Goal: Use online tool/utility: Utilize a website feature to perform a specific function

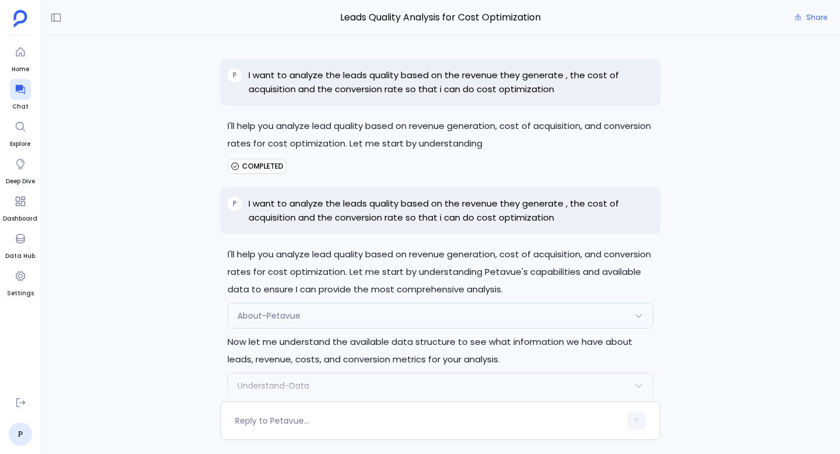
scroll to position [9854, 0]
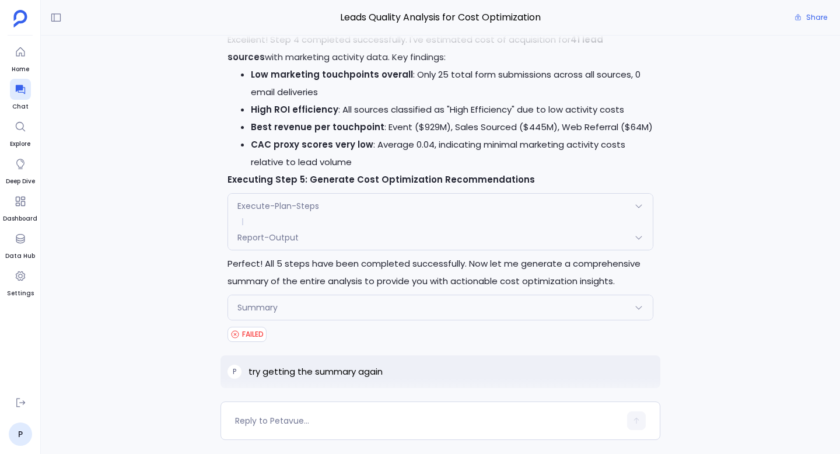
scroll to position [3676, 0]
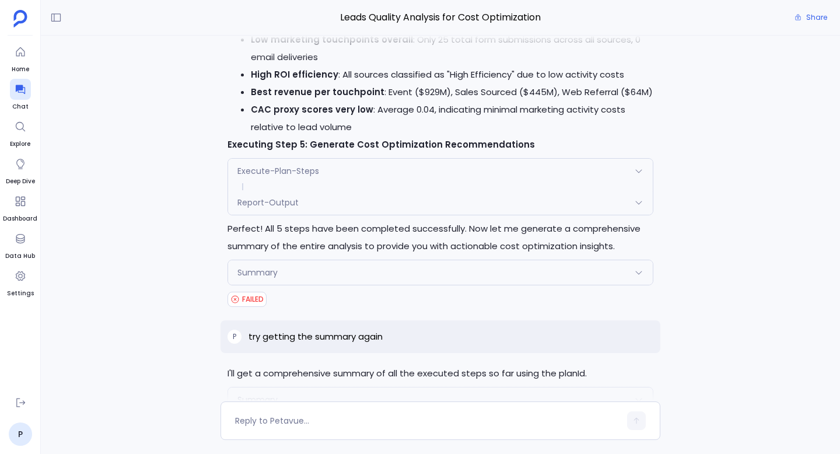
click at [405, 260] on div "Summary" at bounding box center [440, 272] width 425 height 25
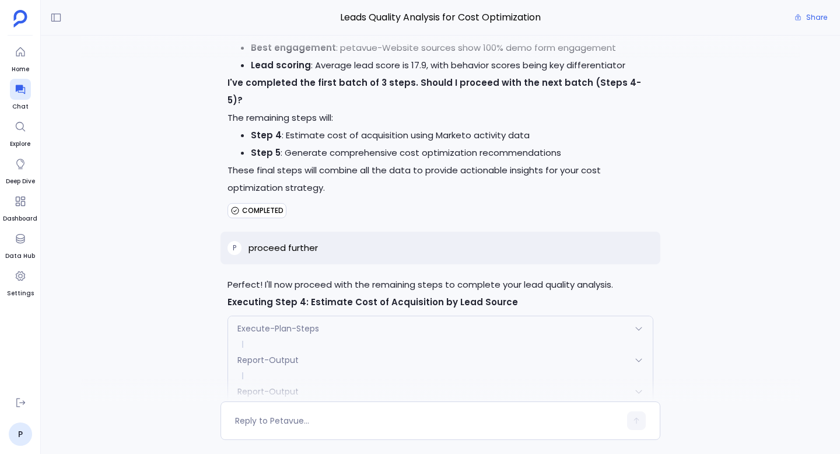
scroll to position [3227, 0]
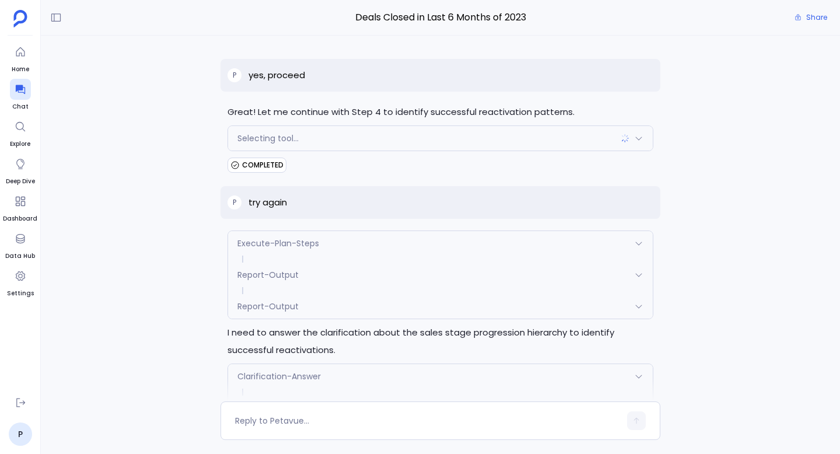
click at [190, 132] on div "P yes, proceed Great! Let me continue with Step 4 to identify successful reacti…" at bounding box center [440, 219] width 799 height 366
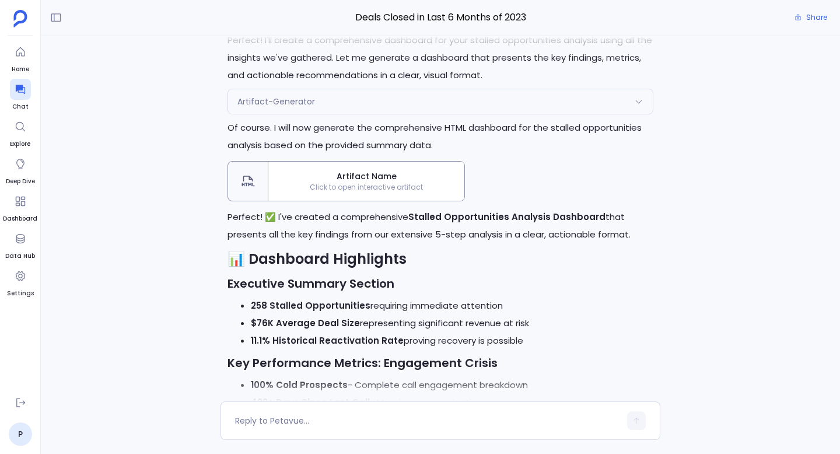
scroll to position [21436, 0]
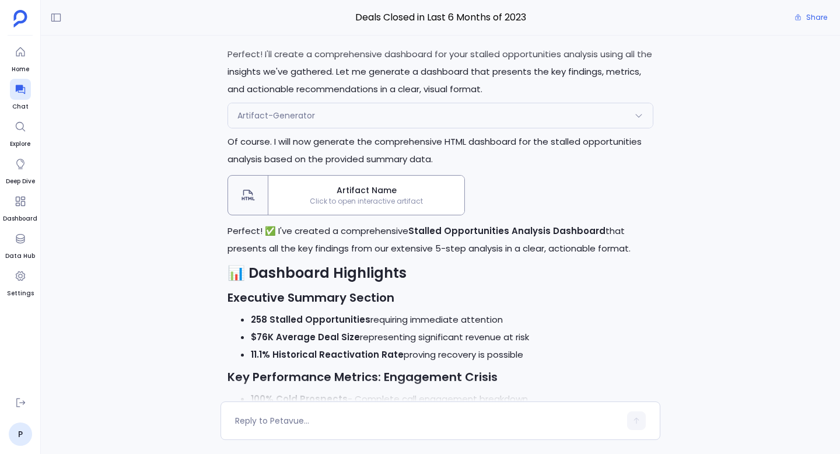
click at [566, 128] on div "Artifact-Generator" at bounding box center [440, 115] width 425 height 25
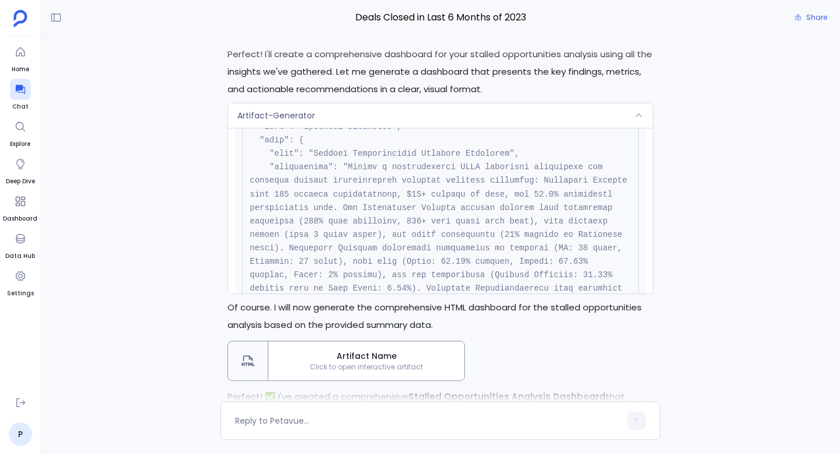
scroll to position [0, 0]
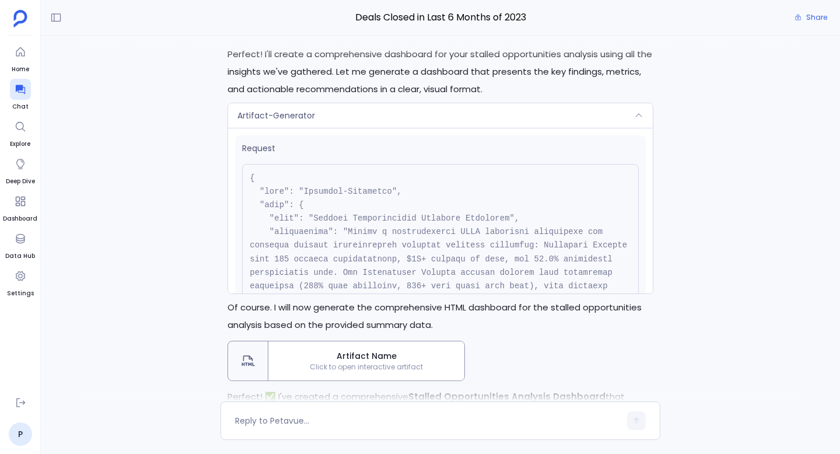
click at [389, 128] on div "Artifact-Generator" at bounding box center [440, 115] width 425 height 25
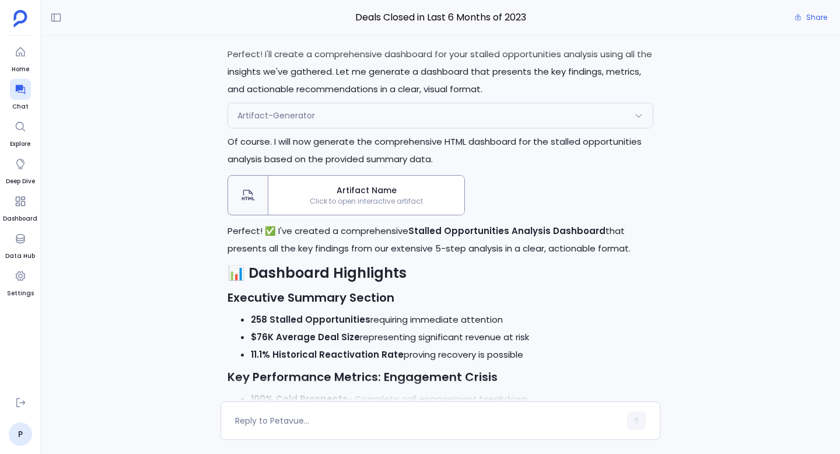
click at [354, 128] on div "Artifact-Generator" at bounding box center [440, 115] width 425 height 25
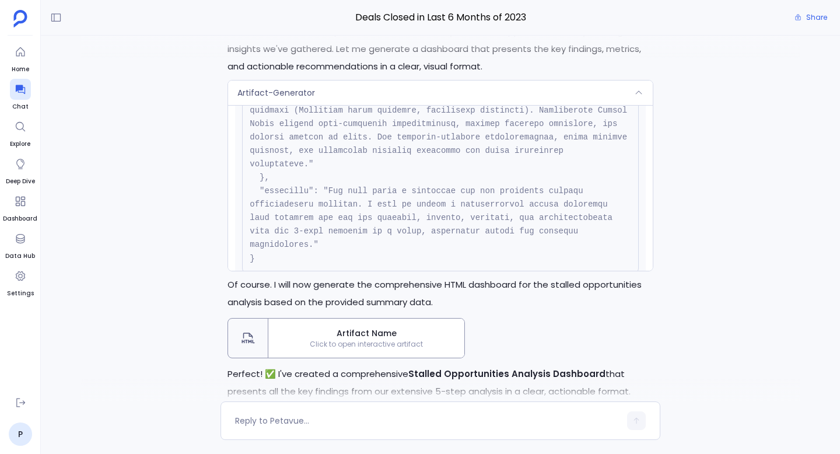
scroll to position [333, 0]
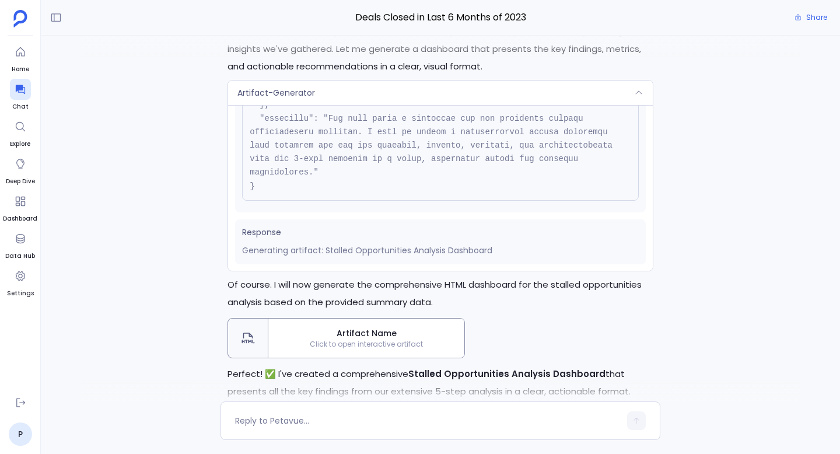
click at [344, 105] on div "Artifact-Generator" at bounding box center [440, 93] width 425 height 25
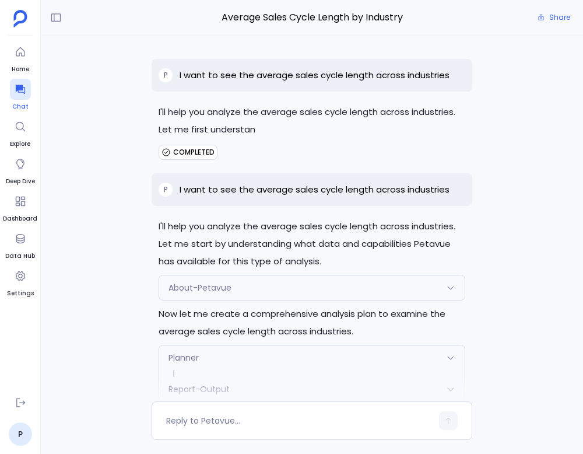
scroll to position [31, 0]
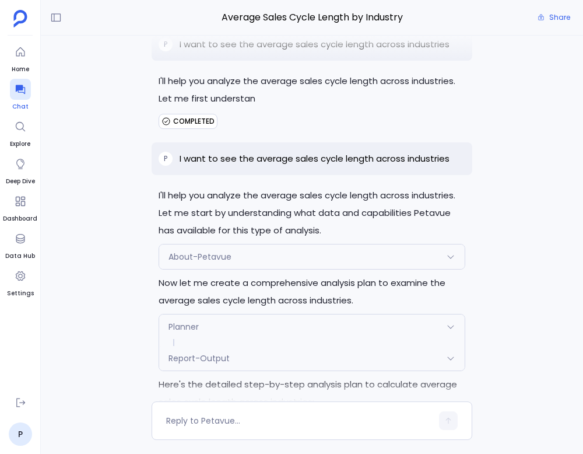
click at [20, 88] on icon at bounding box center [19, 89] width 9 height 9
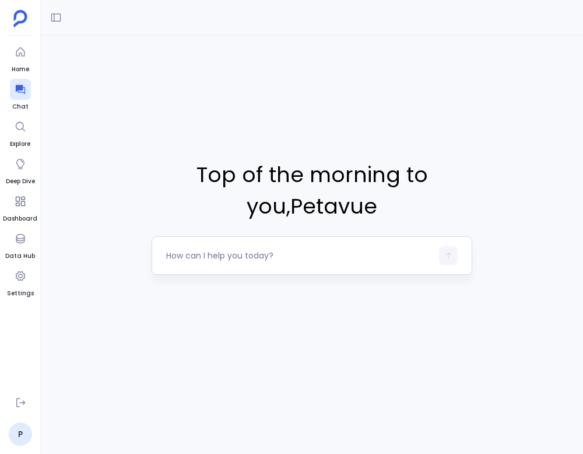
click at [288, 256] on textarea at bounding box center [299, 256] width 266 height 12
type textarea "get me deals closed"
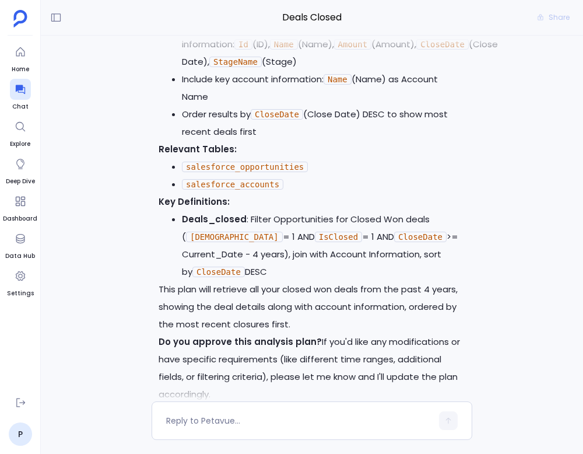
scroll to position [630, 0]
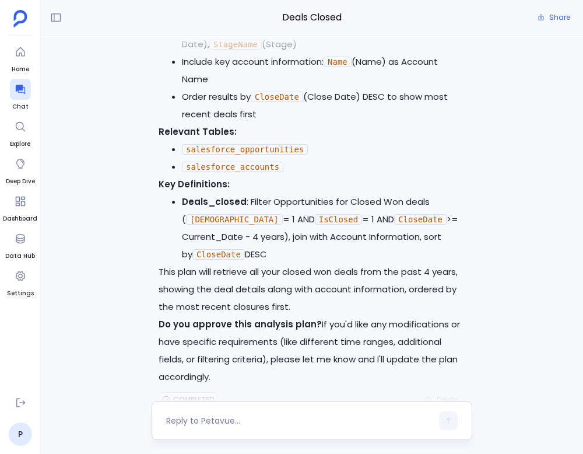
click at [259, 424] on textarea at bounding box center [299, 421] width 266 height 12
type textarea "yes"
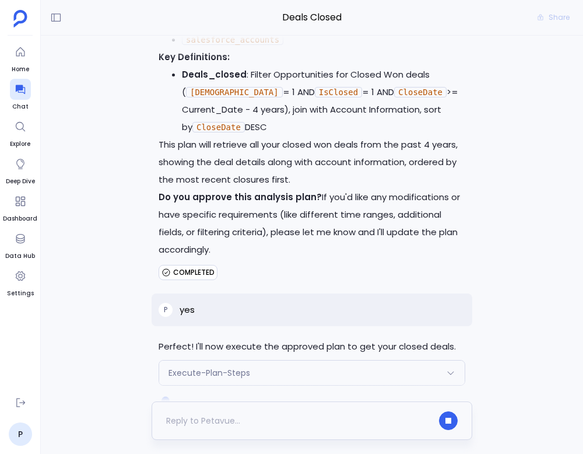
scroll to position [789, 0]
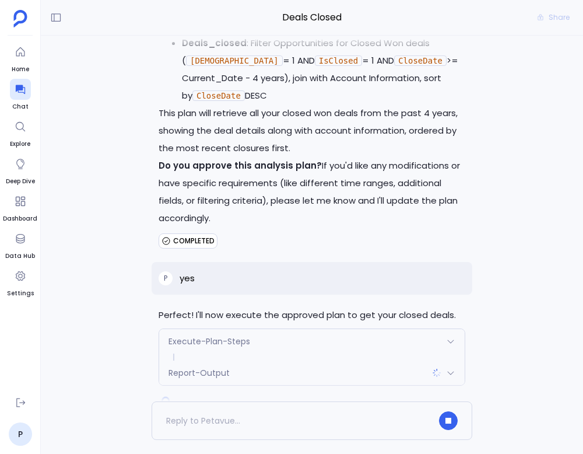
click at [291, 361] on div "Report-Output" at bounding box center [312, 373] width 306 height 25
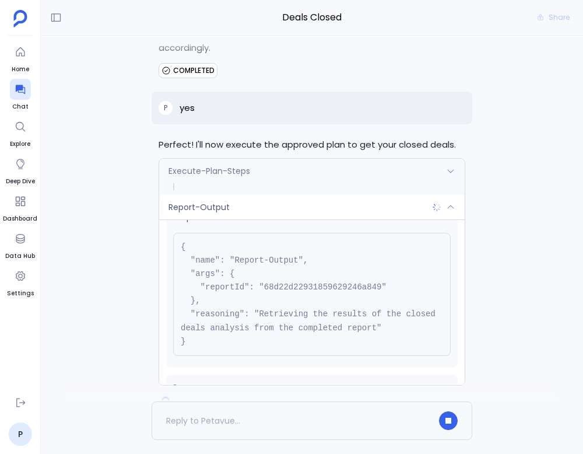
scroll to position [0, 0]
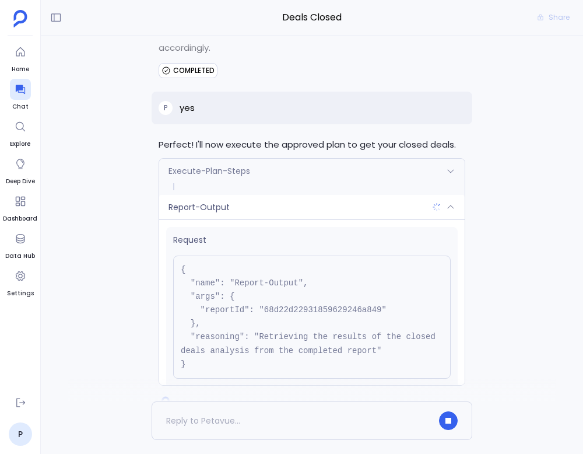
click at [422, 195] on div "Report-Output" at bounding box center [312, 207] width 306 height 25
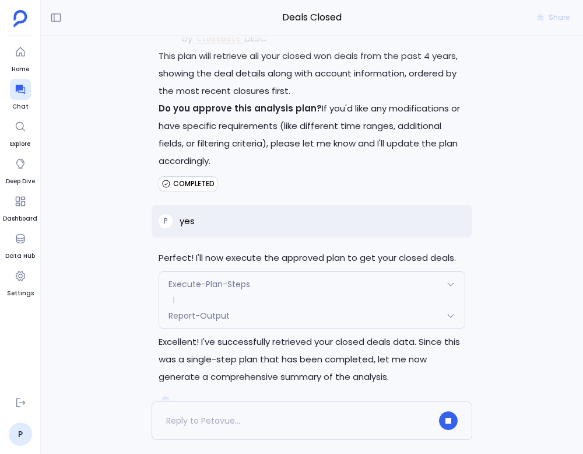
scroll to position [876, 0]
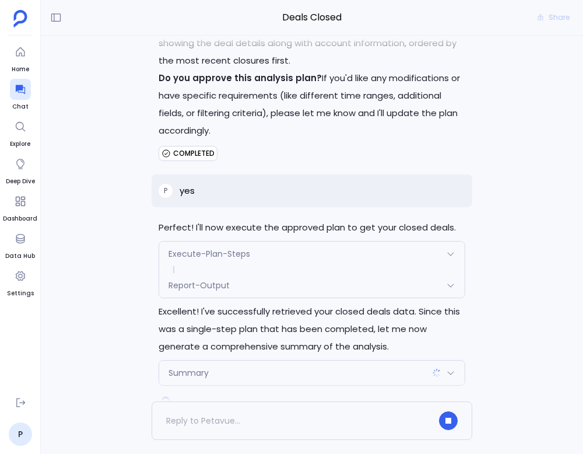
click at [303, 361] on div "Summary" at bounding box center [312, 373] width 306 height 25
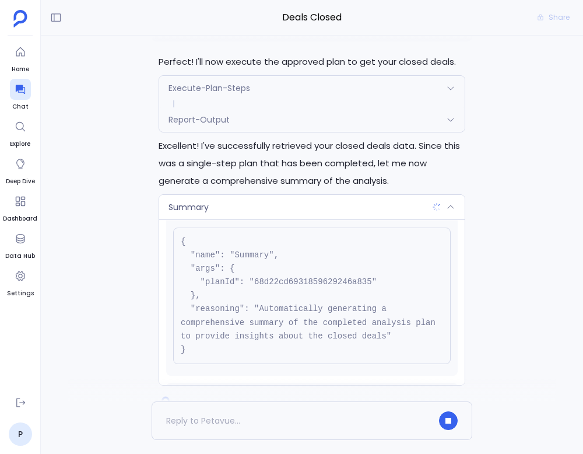
scroll to position [12, 0]
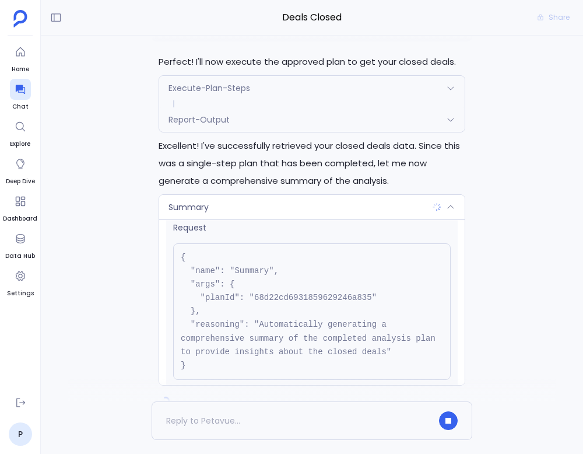
click at [367, 195] on div "Summary" at bounding box center [312, 207] width 306 height 25
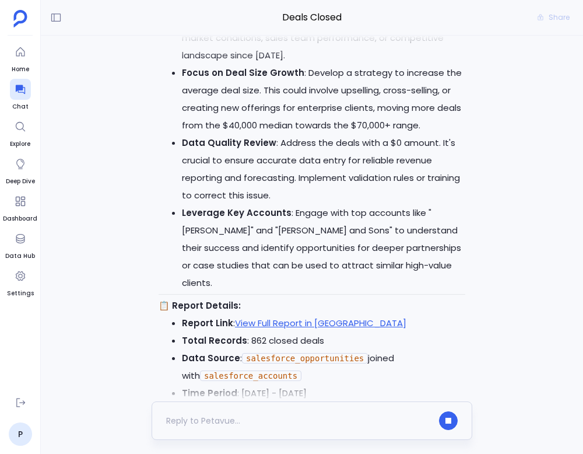
scroll to position [2266, 0]
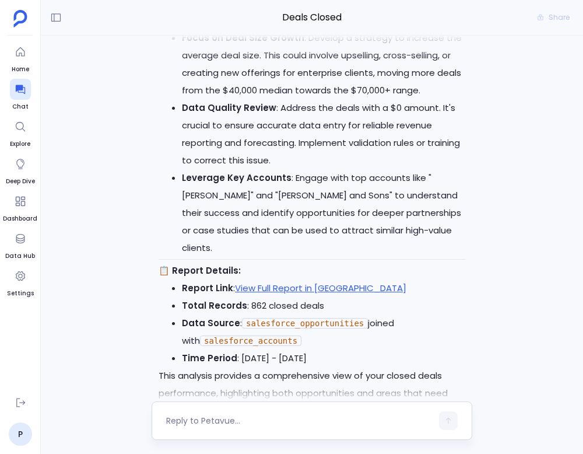
click at [257, 418] on textarea at bounding box center [299, 421] width 266 height 12
click at [225, 421] on textarea at bounding box center [299, 421] width 266 height 12
type textarea "give me dashboard for this"
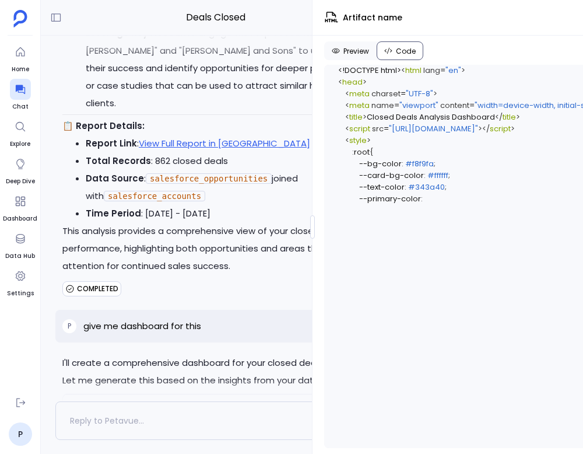
scroll to position [2461, 0]
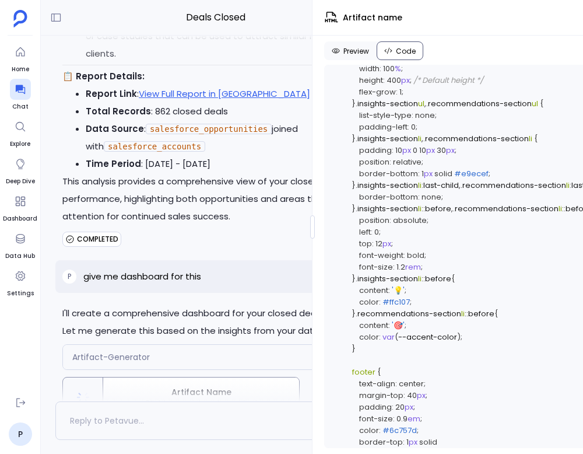
click at [258, 345] on div "Artifact-Generator" at bounding box center [216, 357] width 306 height 25
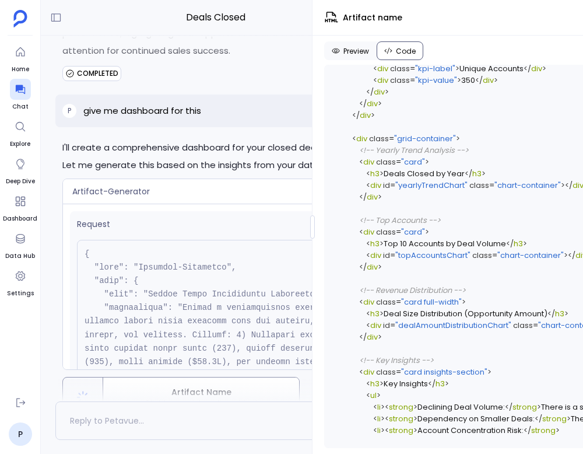
scroll to position [2061, 0]
click at [197, 179] on div "Artifact-Generator" at bounding box center [216, 191] width 306 height 25
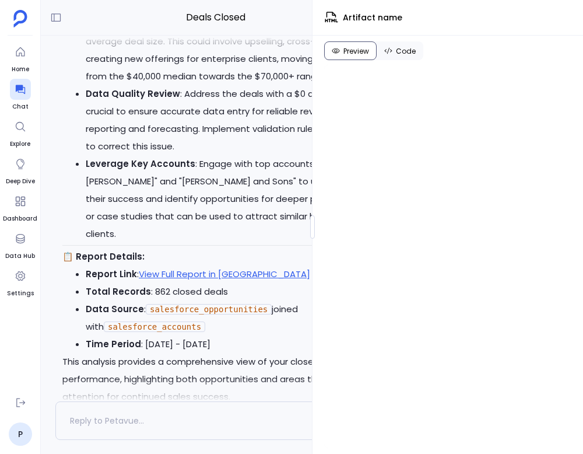
scroll to position [2509, 0]
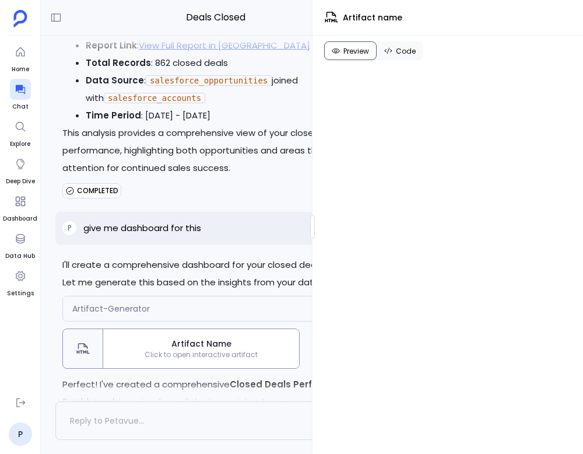
click at [201, 296] on div "Artifact-Generator" at bounding box center [216, 308] width 306 height 25
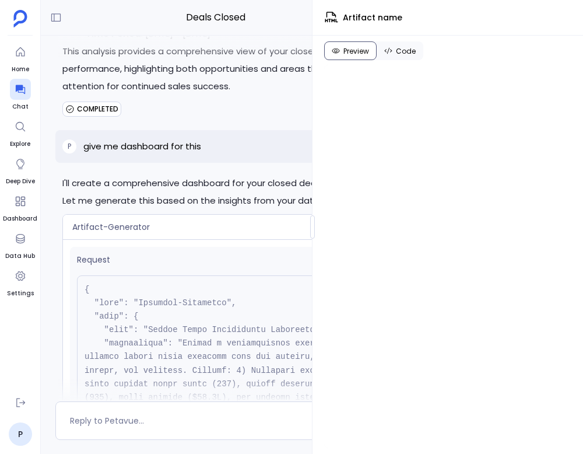
scroll to position [387, 0]
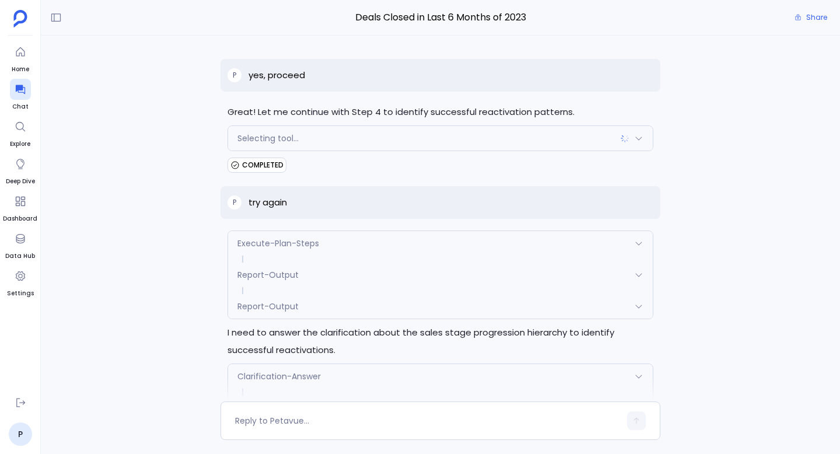
scroll to position [29422, 0]
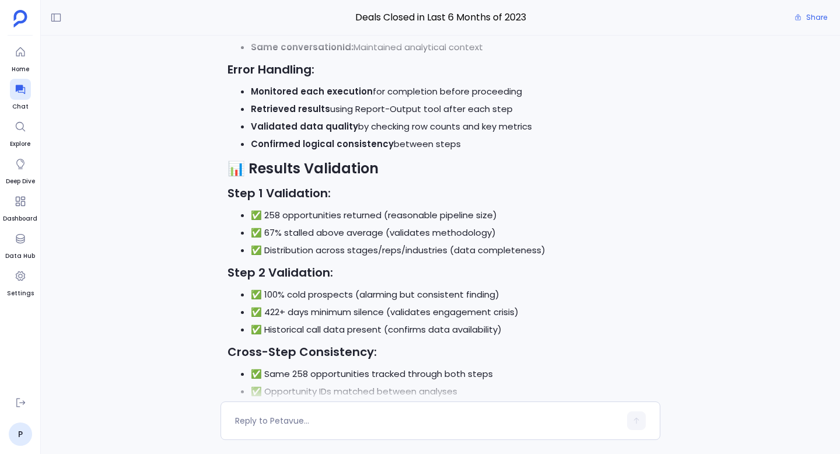
scroll to position [29422, 0]
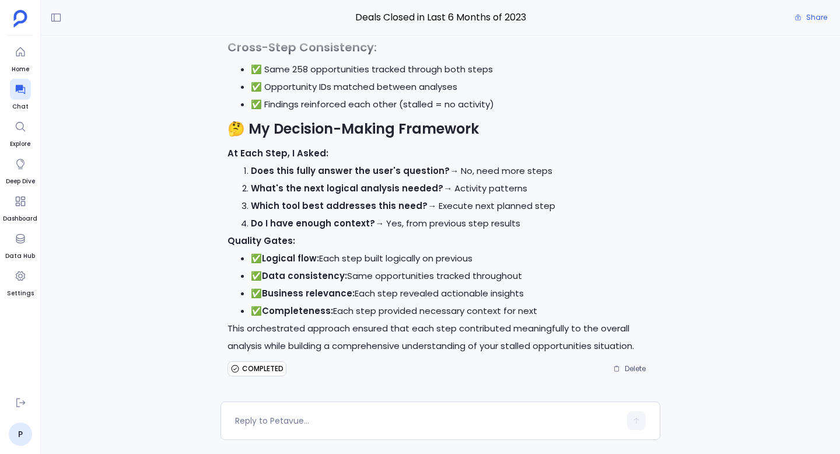
click at [534, 228] on li "Do I have enough context? → Yes, from previous step results" at bounding box center [452, 224] width 403 height 18
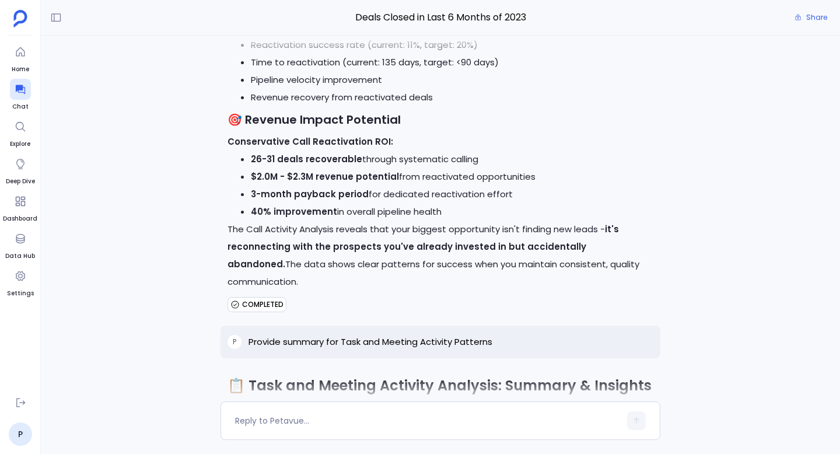
scroll to position [24204, 0]
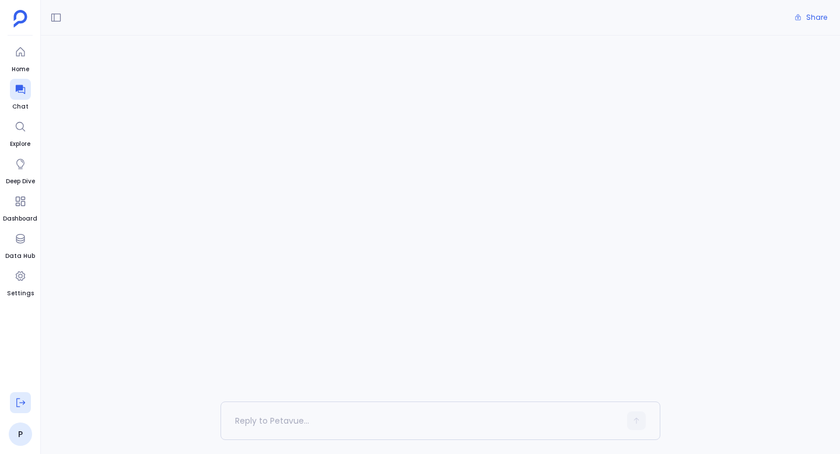
click at [20, 398] on icon at bounding box center [21, 403] width 12 height 12
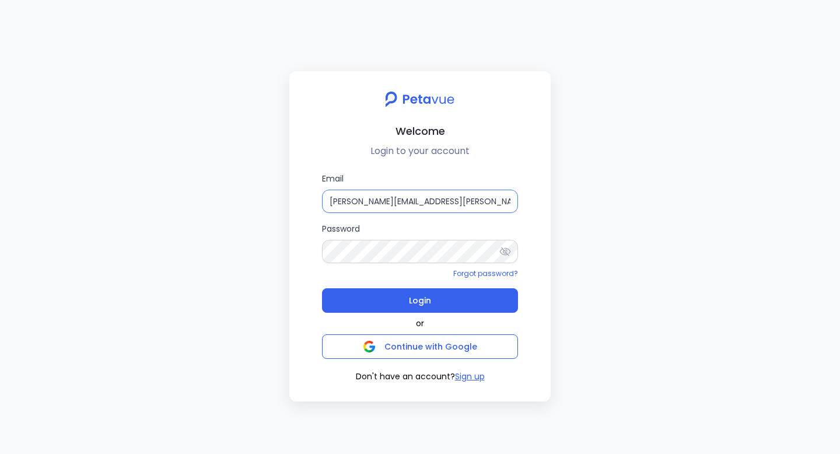
click at [380, 202] on input "[PERSON_NAME][EMAIL_ADDRESS][PERSON_NAME][DOMAIN_NAME]" at bounding box center [420, 201] width 196 height 23
type input "[PERSON_NAME][EMAIL_ADDRESS][DOMAIN_NAME]"
click at [418, 206] on input "[PERSON_NAME][EMAIL_ADDRESS][DOMAIN_NAME]" at bounding box center [420, 201] width 196 height 23
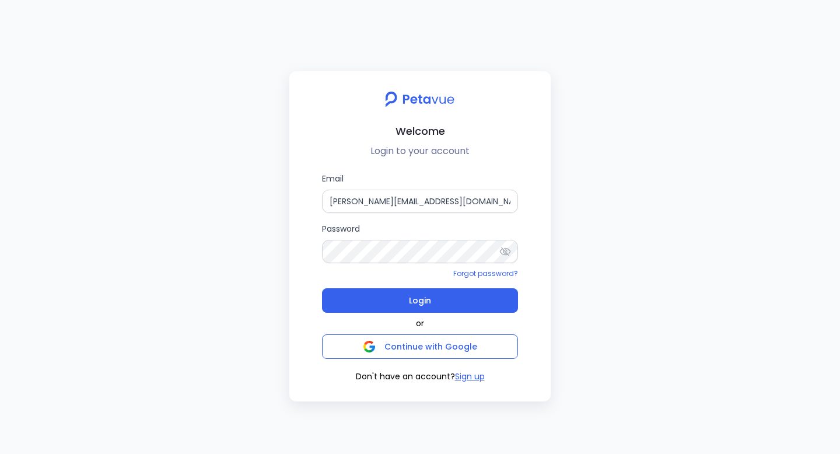
click at [418, 206] on input "[PERSON_NAME][EMAIL_ADDRESS][DOMAIN_NAME]" at bounding box center [420, 201] width 196 height 23
type input "[EMAIL_ADDRESS][DOMAIN_NAME]"
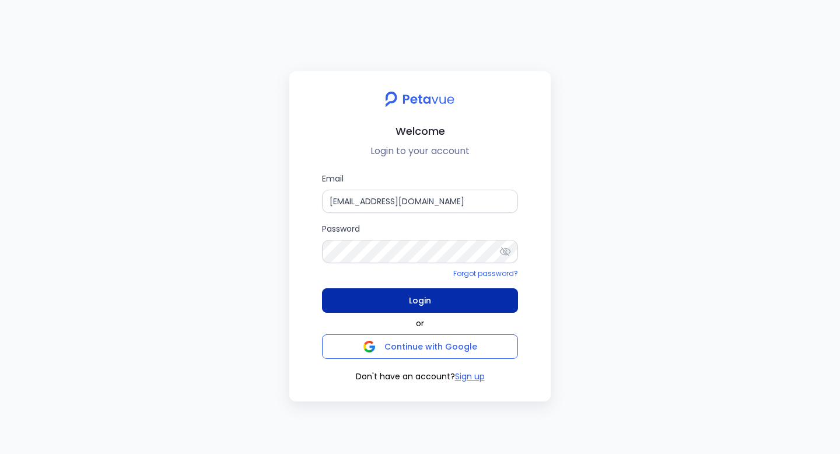
click at [438, 302] on button "Login" at bounding box center [420, 300] width 196 height 25
